Goal: Navigation & Orientation: Find specific page/section

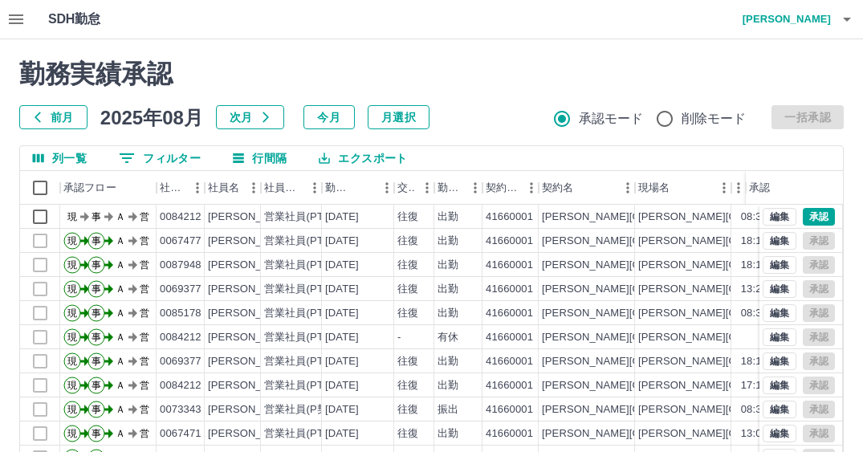
click at [14, 15] on icon "button" at bounding box center [16, 19] width 14 height 10
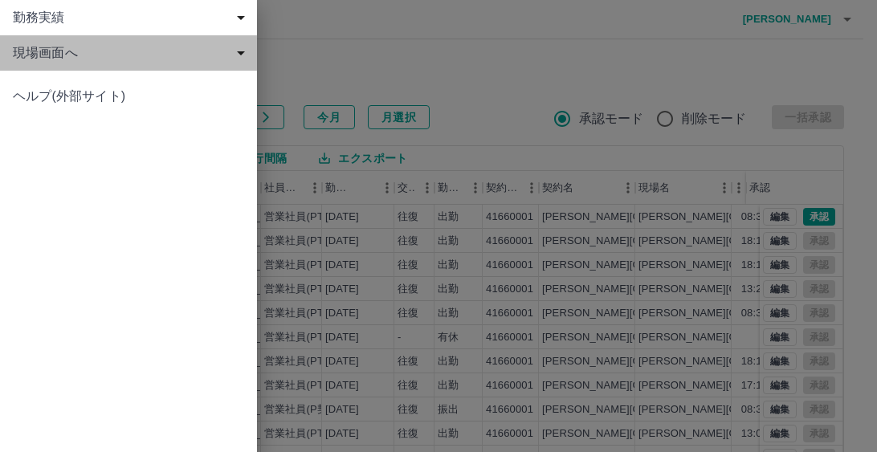
click at [30, 62] on span "現場画面へ" at bounding box center [132, 52] width 238 height 19
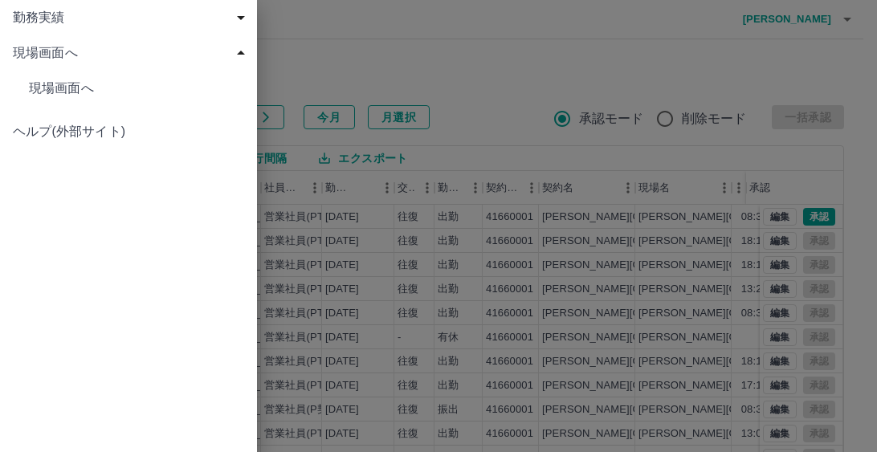
click at [49, 82] on span "現場画面へ" at bounding box center [136, 88] width 215 height 19
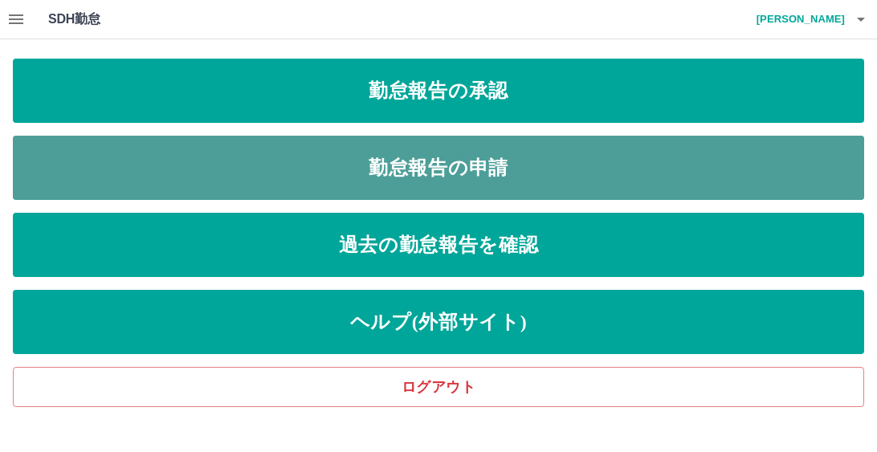
click at [436, 159] on link "勤怠報告の申請" at bounding box center [438, 168] width 851 height 64
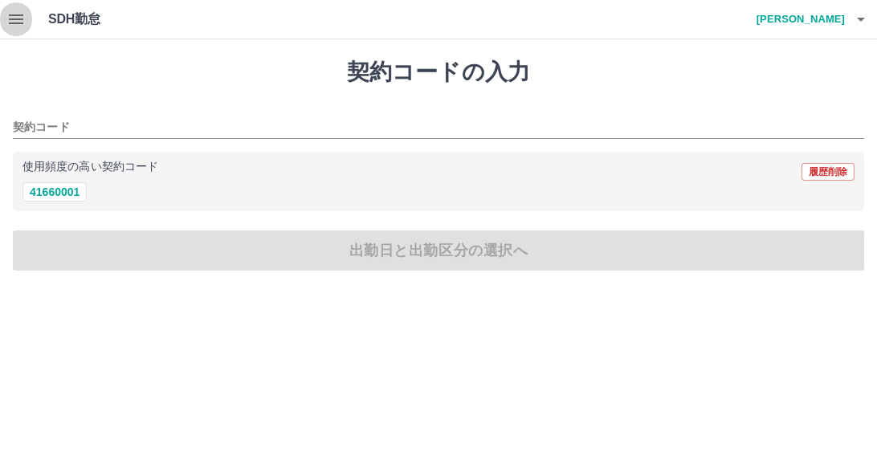
click at [9, 18] on icon "button" at bounding box center [15, 19] width 19 height 19
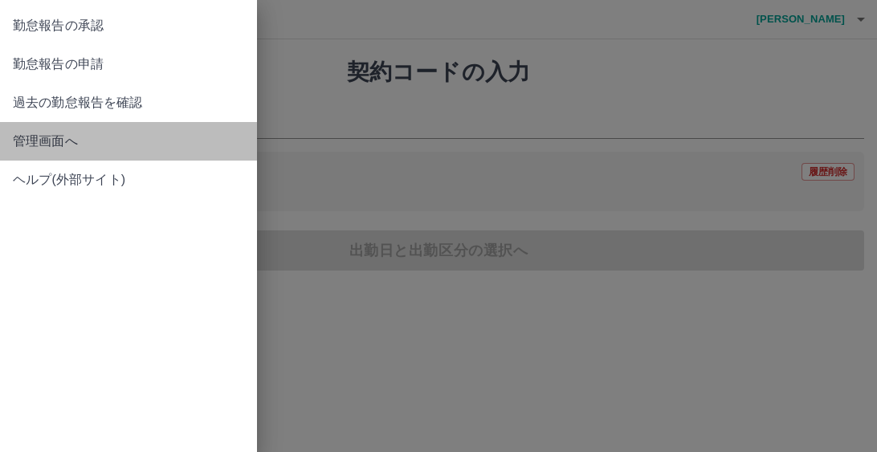
click at [76, 141] on span "管理画面へ" at bounding box center [128, 141] width 231 height 19
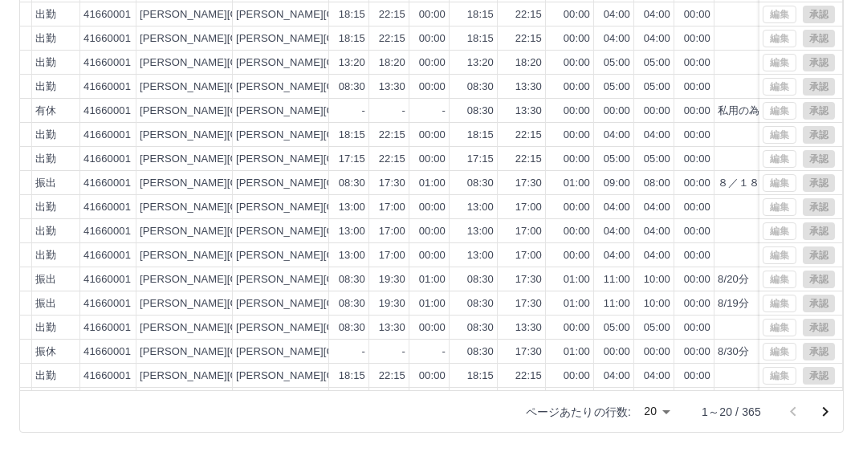
scroll to position [0, 404]
